Goal: Transaction & Acquisition: Purchase product/service

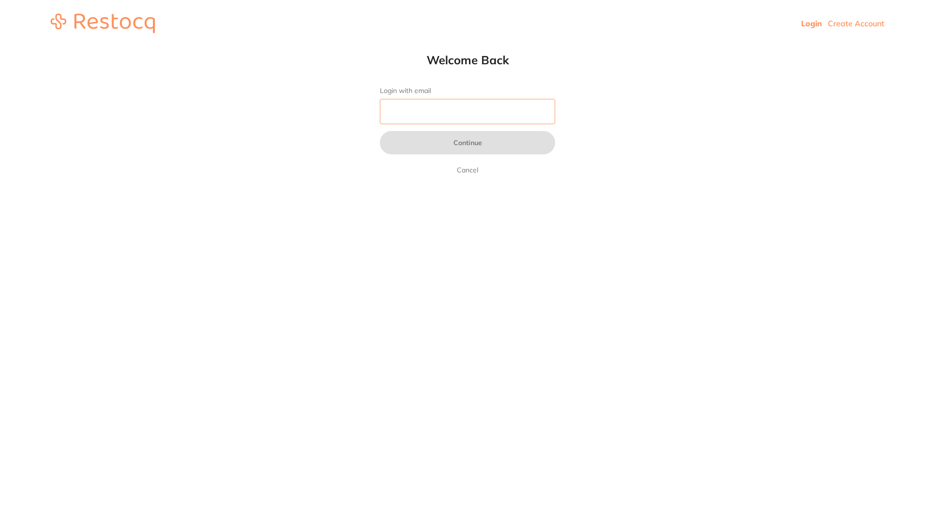
click at [396, 109] on input "Login with email" at bounding box center [467, 111] width 175 height 25
type input "[EMAIL_ADDRESS][DOMAIN_NAME]"
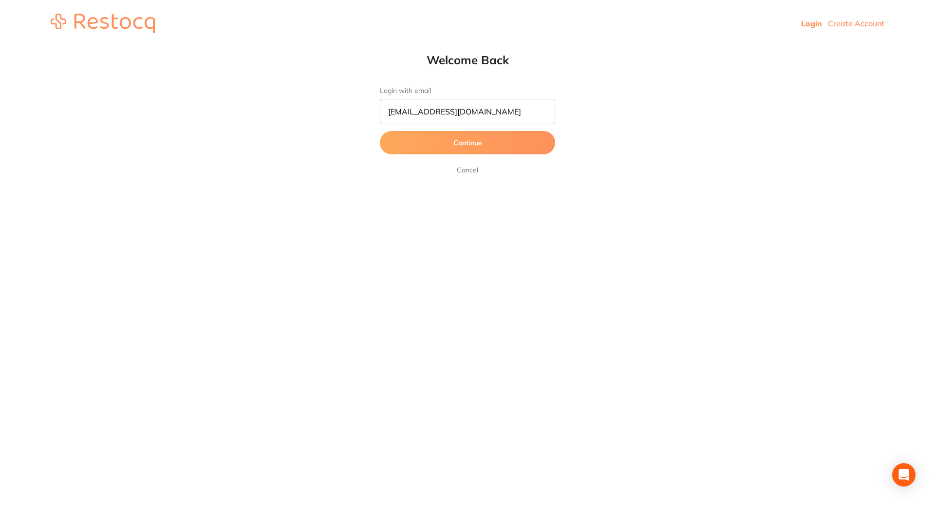
click at [465, 149] on button "Continue" at bounding box center [467, 142] width 175 height 23
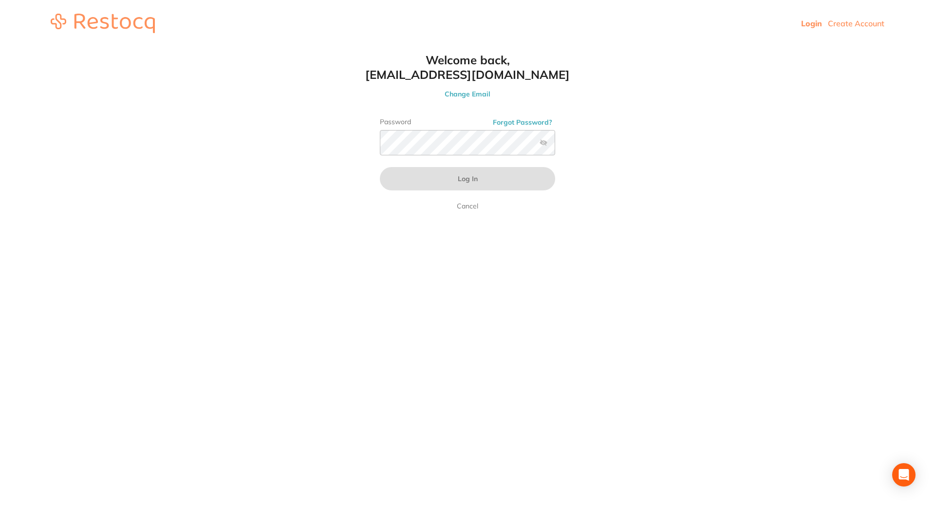
click at [542, 142] on label at bounding box center [543, 143] width 8 height 8
click at [555, 146] on input "checkbox" at bounding box center [555, 146] width 0 height 0
click at [519, 123] on button "Forgot Password?" at bounding box center [522, 122] width 65 height 9
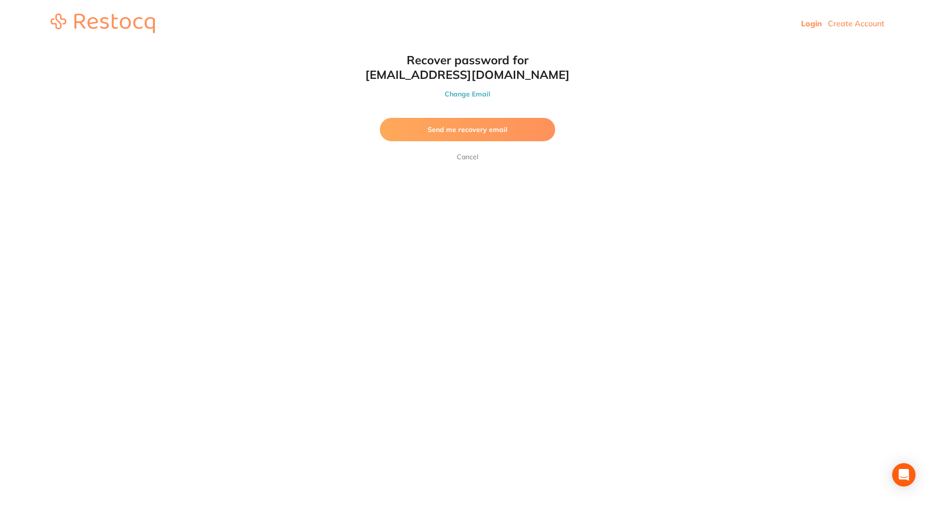
click at [483, 135] on button "Send me recovery email" at bounding box center [467, 129] width 175 height 23
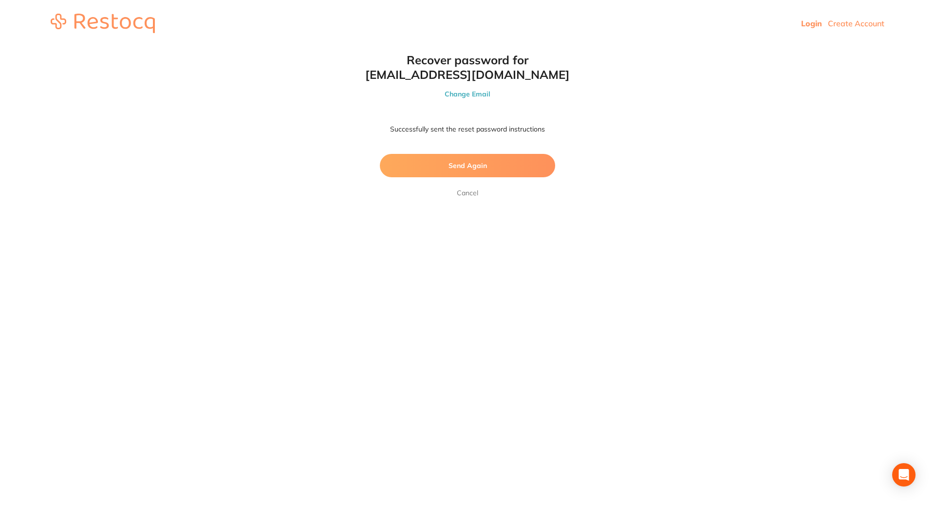
click at [813, 21] on link "Login" at bounding box center [811, 24] width 21 height 10
click at [811, 24] on link "Login" at bounding box center [811, 24] width 21 height 10
click at [465, 193] on link "Cancel" at bounding box center [467, 193] width 25 height 12
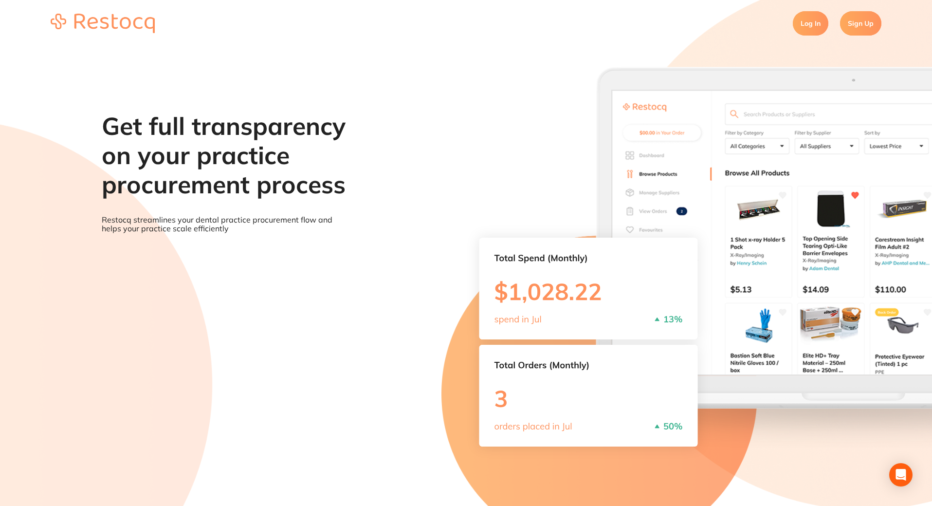
click at [813, 30] on link "Log In" at bounding box center [811, 23] width 36 height 24
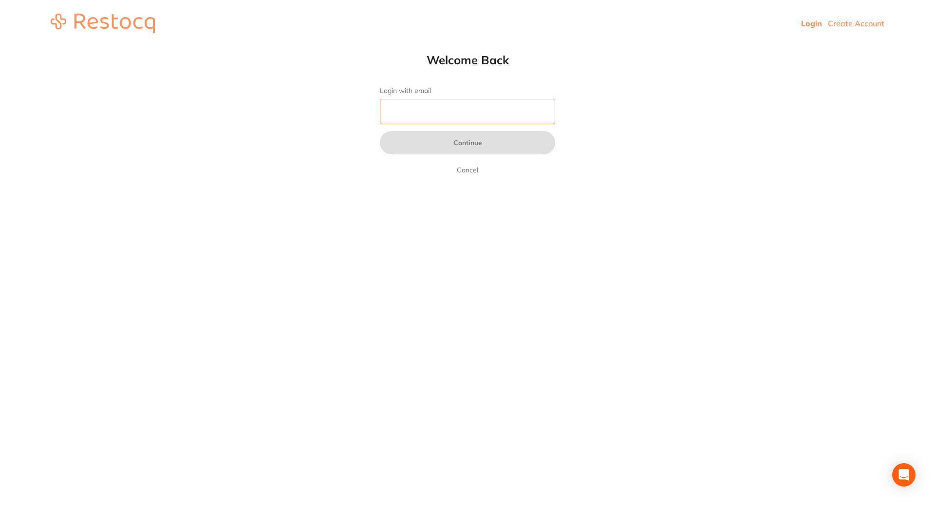
click at [396, 107] on input "Login with email" at bounding box center [467, 111] width 175 height 25
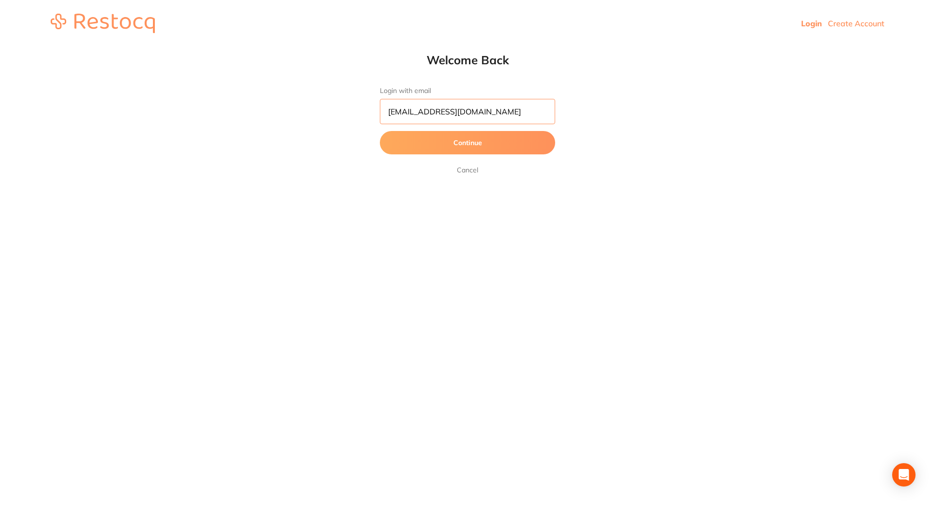
click at [431, 110] on input "[EMAIL_ADDRESS][DOMAIN_NAME]" at bounding box center [467, 111] width 175 height 25
click at [475, 110] on input "[EMAIL_ADDRESS][DOMAIN_NAME]" at bounding box center [467, 111] width 175 height 25
type input "[EMAIL_ADDRESS][DOMAIN_NAME]"
click at [475, 142] on button "Continue" at bounding box center [467, 142] width 175 height 23
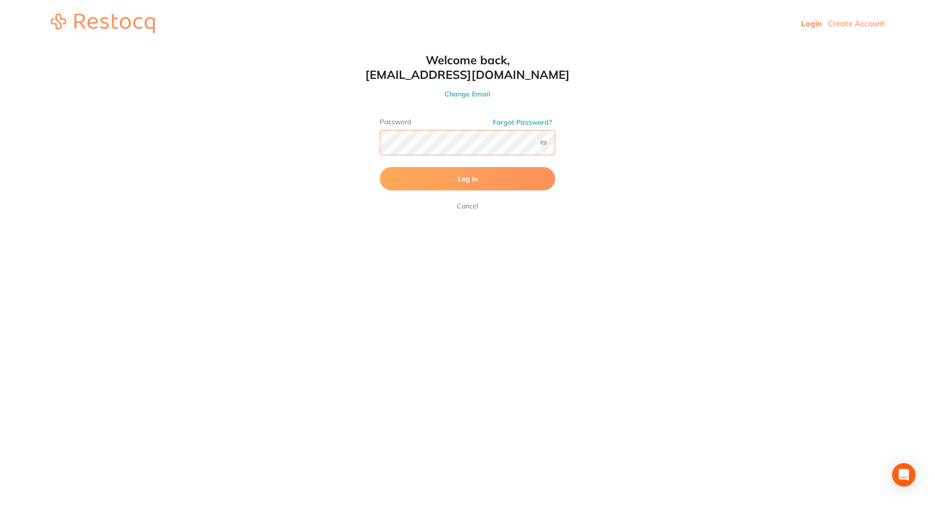
click at [380, 167] on button "Log In" at bounding box center [467, 178] width 175 height 23
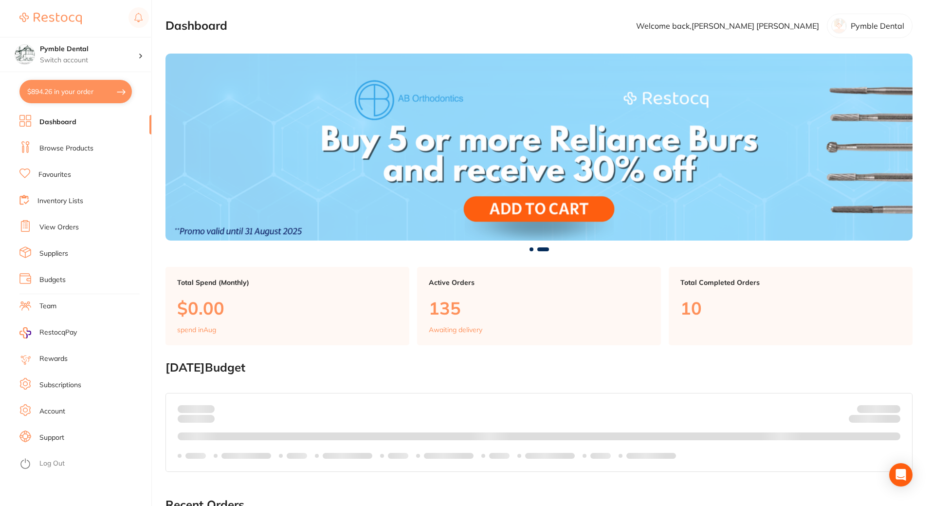
click at [61, 149] on link "Browse Products" at bounding box center [66, 149] width 54 height 10
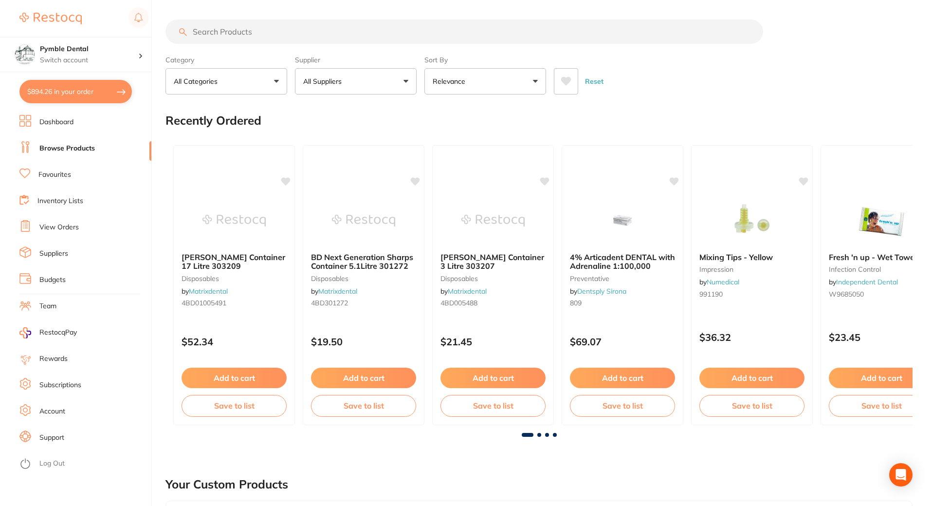
click at [246, 27] on input "search" at bounding box center [465, 31] width 598 height 24
click at [243, 28] on input "search" at bounding box center [465, 31] width 598 height 24
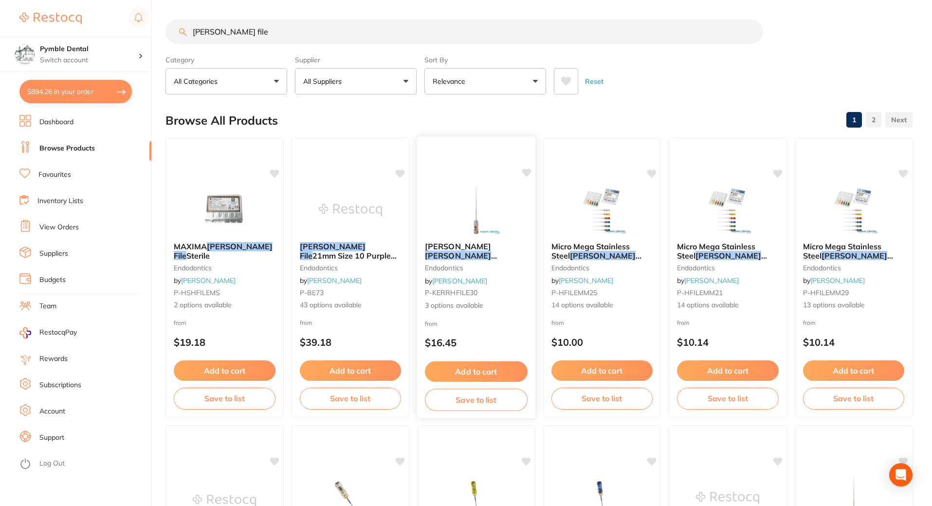
scroll to position [227, 0]
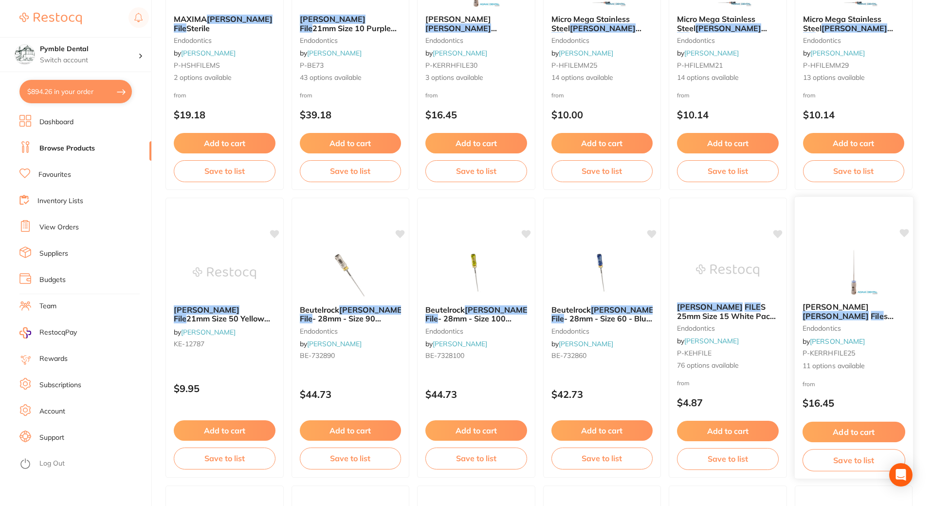
type input "[PERSON_NAME] file"
click at [871, 311] on em "File" at bounding box center [877, 316] width 13 height 10
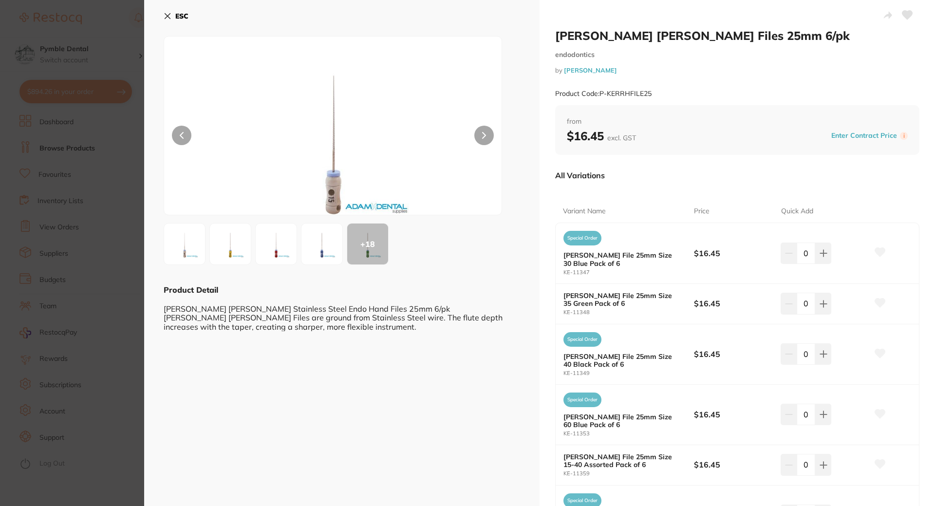
click at [166, 14] on icon at bounding box center [167, 16] width 5 height 5
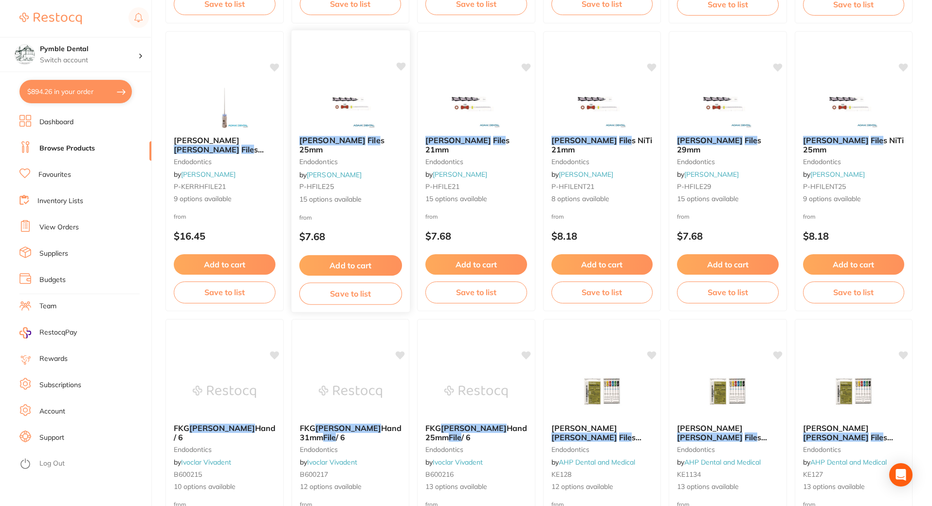
scroll to position [909, 0]
